Goal: Find specific page/section: Find specific page/section

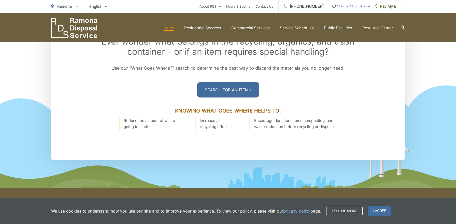
scroll to position [737, 0]
click at [230, 91] on link "Search For an Item" at bounding box center [228, 89] width 62 height 15
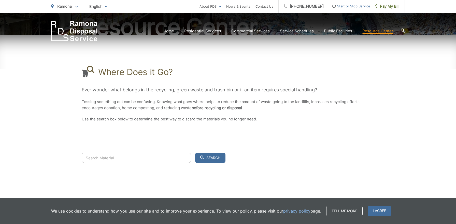
scroll to position [83, 0]
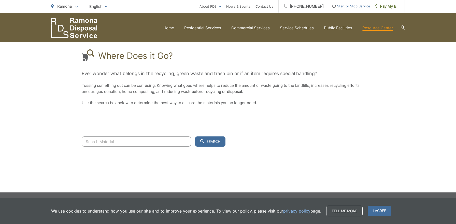
click at [141, 139] on input "Search" at bounding box center [137, 142] width 110 height 10
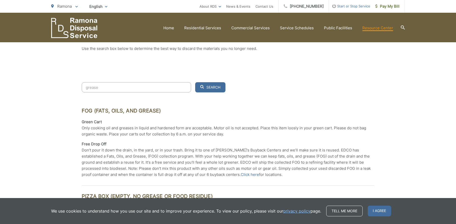
scroll to position [139, 0]
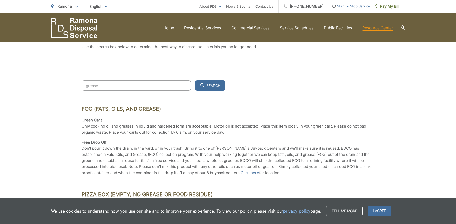
type input "grease"
click at [368, 66] on div "Where Does it Go? Ever wonder what belongs in the recycling, green waste and tr…" at bounding box center [228, 22] width 293 height 118
click at [330, 92] on div "grease Search FOG (Fats, Oils, and Grease) Green Cart Only cooking oil and grea…" at bounding box center [228, 219] width 293 height 279
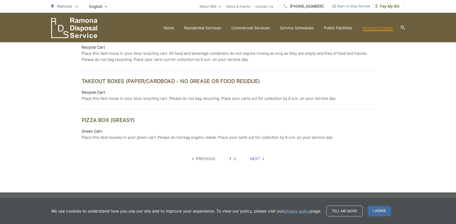
scroll to position [335, 0]
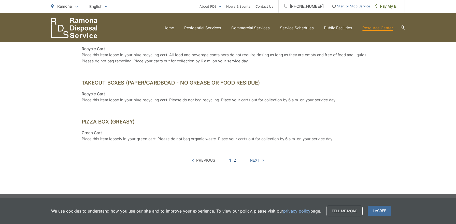
click at [235, 161] on link "2" at bounding box center [235, 160] width 2 height 6
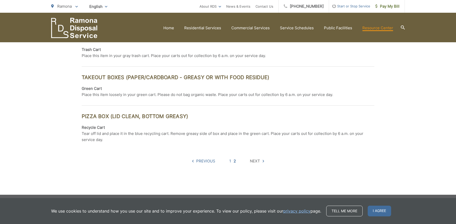
scroll to position [251, 0]
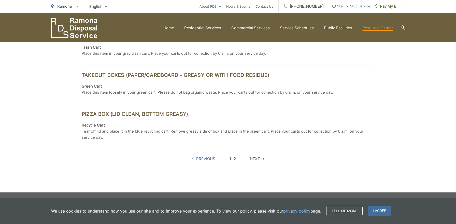
click at [230, 158] on link "1" at bounding box center [231, 159] width 2 height 6
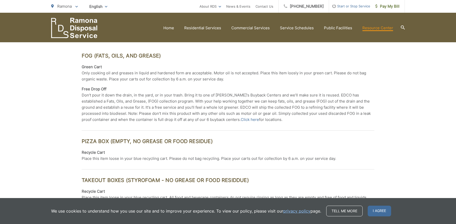
scroll to position [193, 0]
click at [241, 120] on link "Click here" at bounding box center [250, 119] width 18 height 6
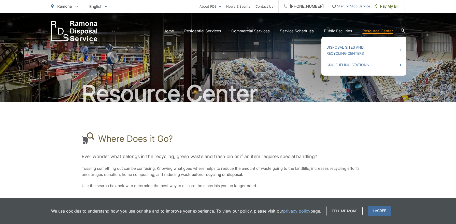
click at [337, 30] on link "Public Facilities" at bounding box center [338, 31] width 28 height 6
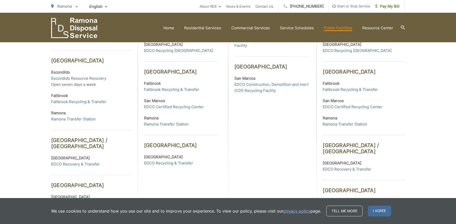
scroll to position [212, 0]
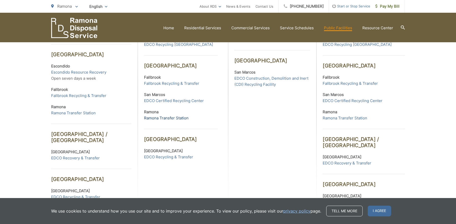
click at [164, 118] on link "Ramona Transfer Station" at bounding box center [166, 118] width 45 height 6
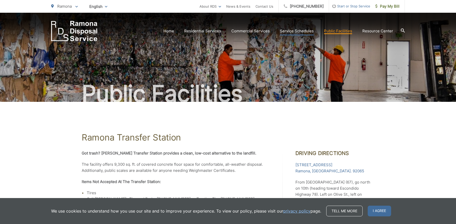
click at [295, 30] on link "Service Schedules" at bounding box center [297, 31] width 34 height 6
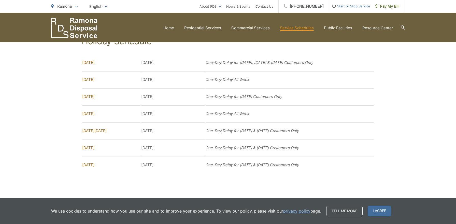
scroll to position [397, 0]
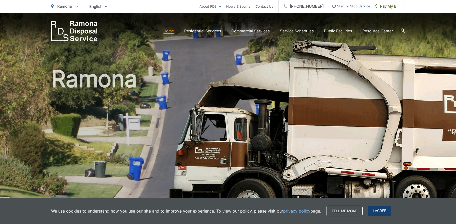
click at [375, 214] on span "I agree" at bounding box center [379, 211] width 23 height 11
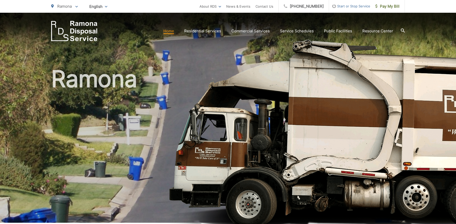
click at [336, 175] on h1 "Ramona" at bounding box center [228, 146] width 354 height 161
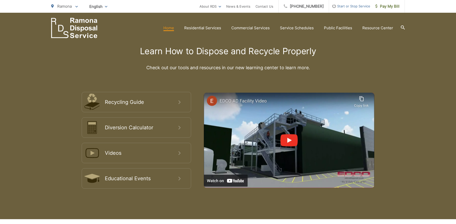
scroll to position [906, 0]
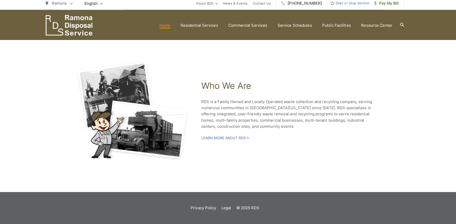
scroll to position [1097, 0]
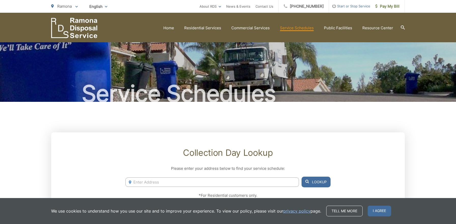
scroll to position [397, 0]
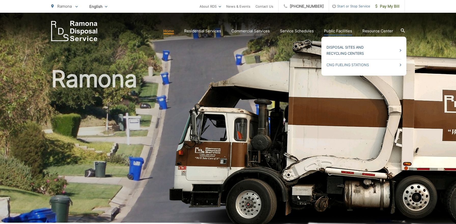
click at [341, 47] on link "Disposal Sites and Recycling Centers" at bounding box center [364, 50] width 75 height 12
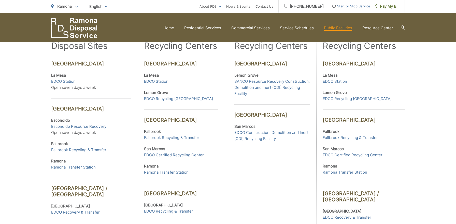
scroll to position [168, 0]
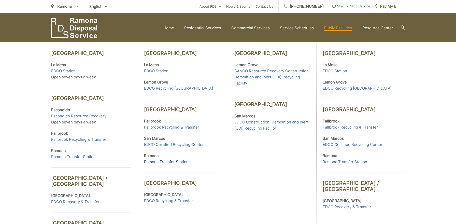
click at [172, 163] on link "Ramona Transfer Station" at bounding box center [166, 162] width 45 height 6
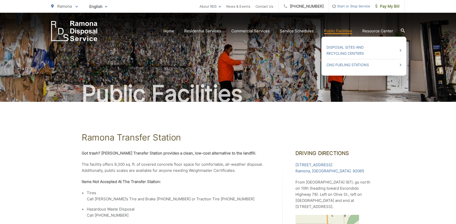
click at [336, 32] on link "Public Facilities" at bounding box center [338, 31] width 28 height 6
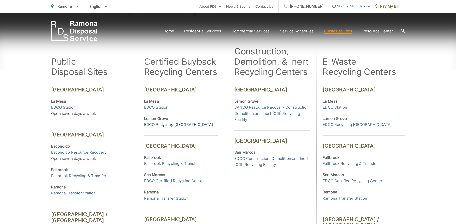
scroll to position [141, 0]
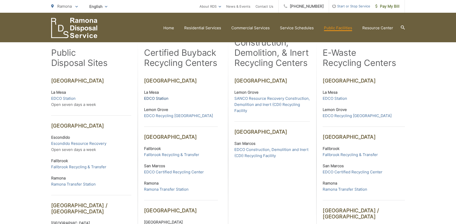
click at [164, 99] on link "EDCO Station" at bounding box center [156, 99] width 24 height 6
